Goal: Task Accomplishment & Management: Manage account settings

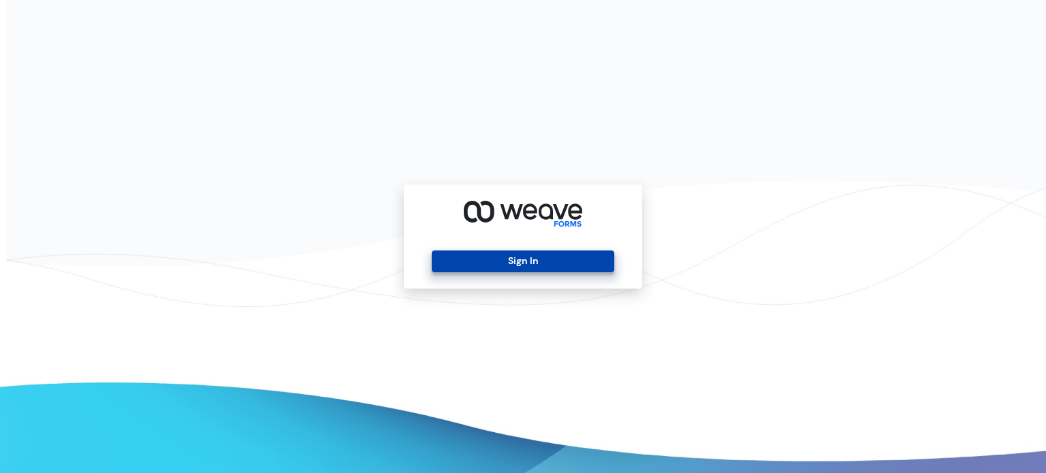
click at [507, 266] on button "Sign In" at bounding box center [523, 262] width 182 height 22
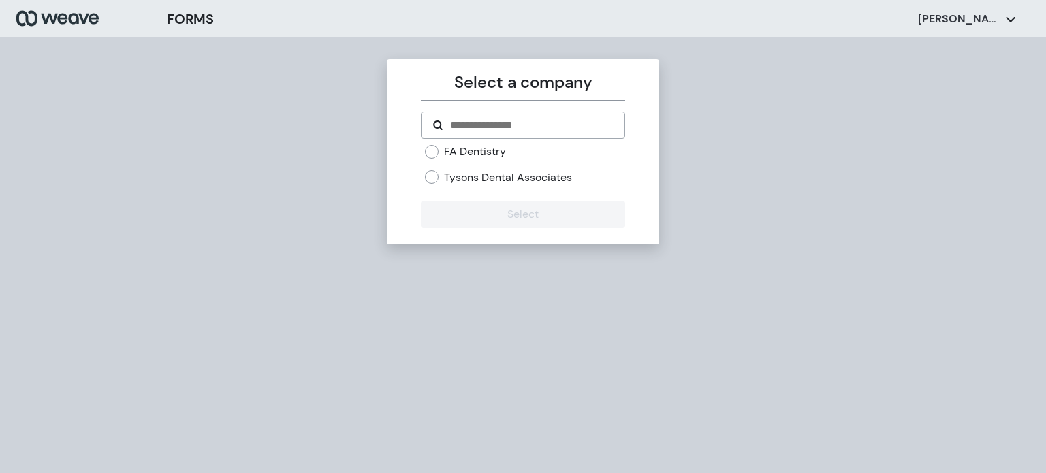
click at [475, 165] on div "FA Dentistry Tysons Dental Associates" at bounding box center [525, 164] width 200 height 40
click at [471, 177] on label "Tysons Dental Associates" at bounding box center [508, 177] width 128 height 15
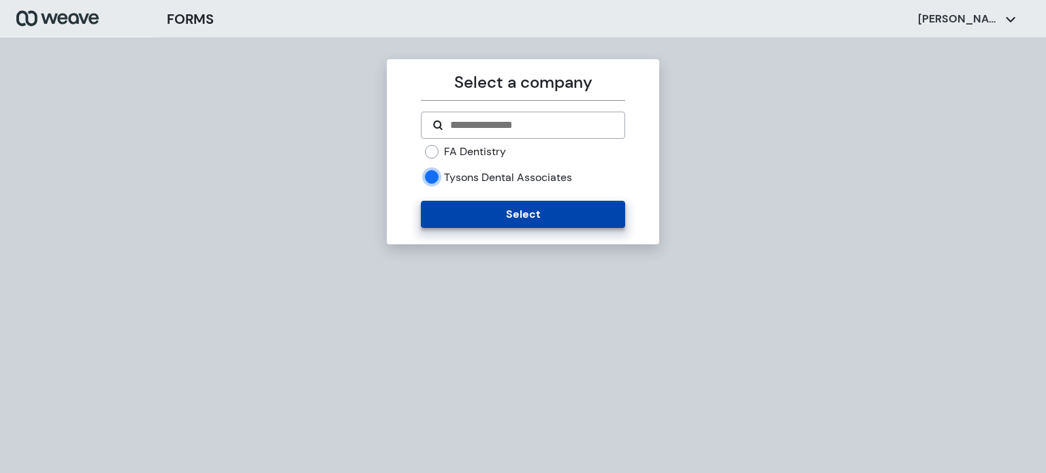
click at [507, 224] on button "Select" at bounding box center [523, 214] width 204 height 27
